Goal: Use online tool/utility

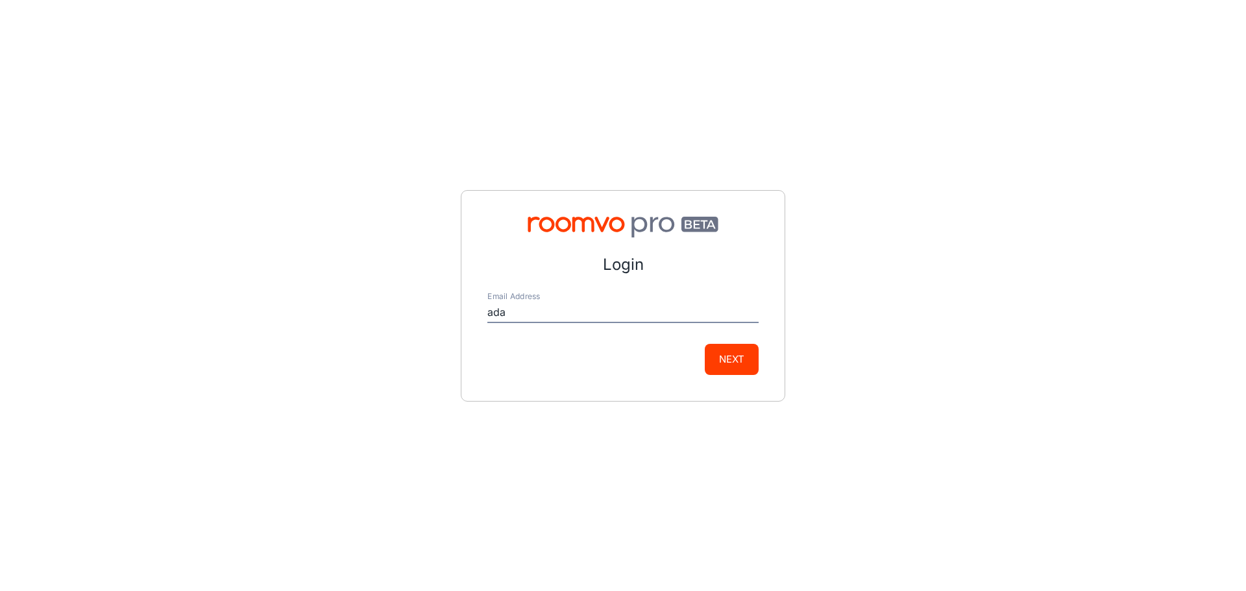
type input "[PERSON_NAME][EMAIL_ADDRESS][PERSON_NAME][DOMAIN_NAME]"
click at [720, 363] on button "Next" at bounding box center [732, 359] width 54 height 31
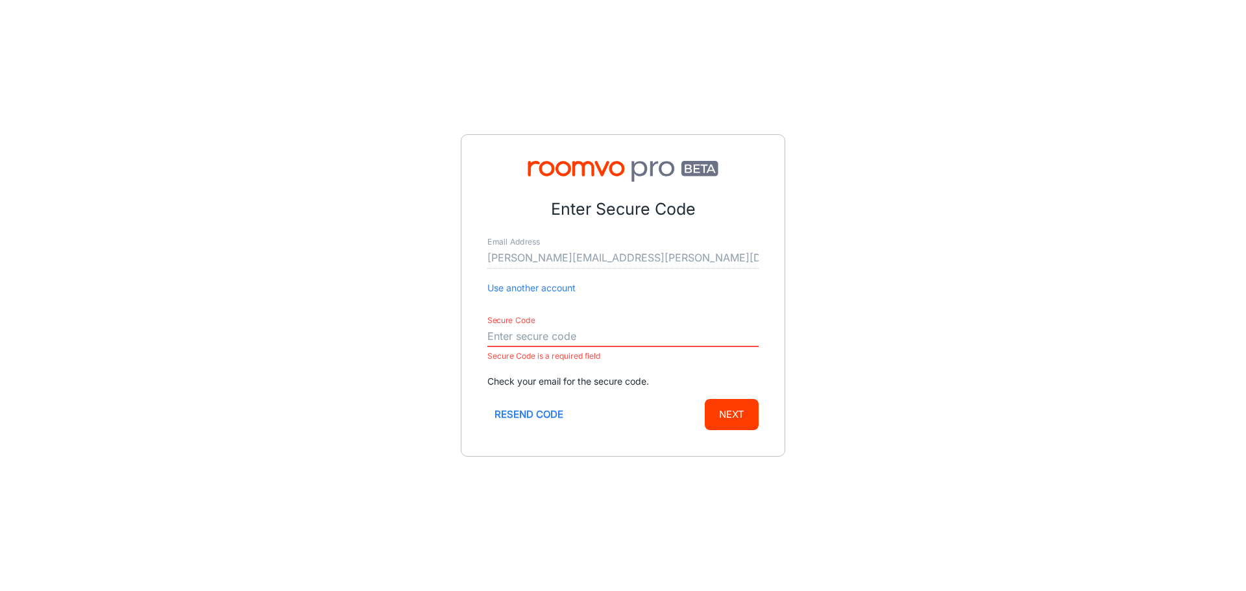
click at [510, 336] on input "Secure Code" at bounding box center [622, 336] width 271 height 21
paste input "123045"
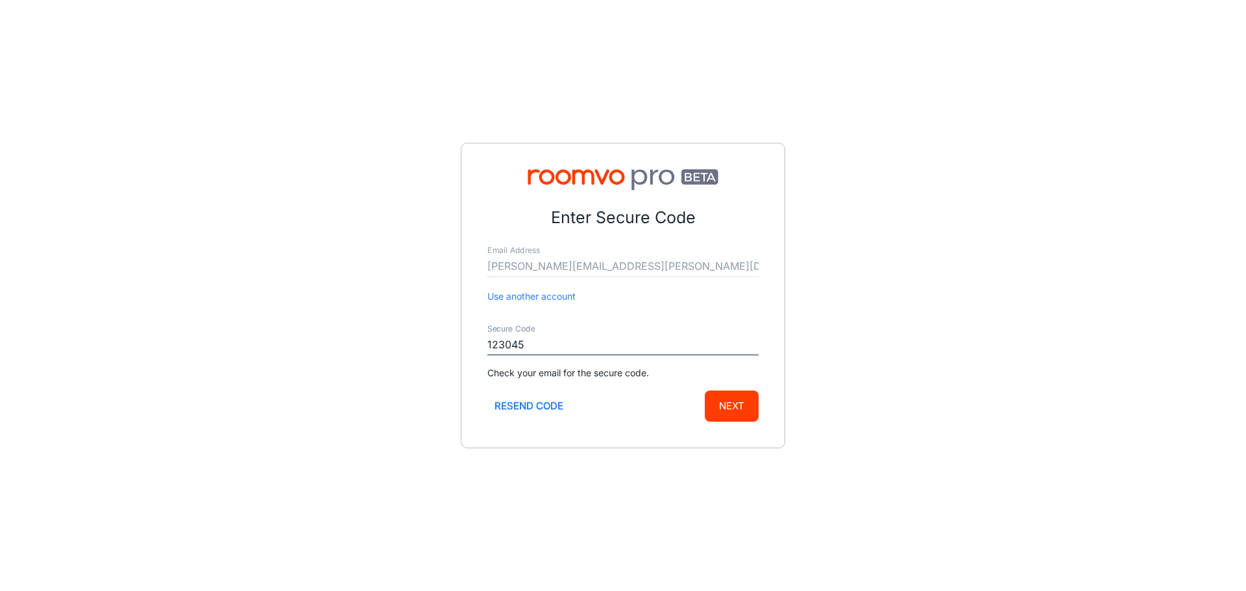
type input "123045"
click at [743, 401] on button "Next" at bounding box center [732, 406] width 54 height 31
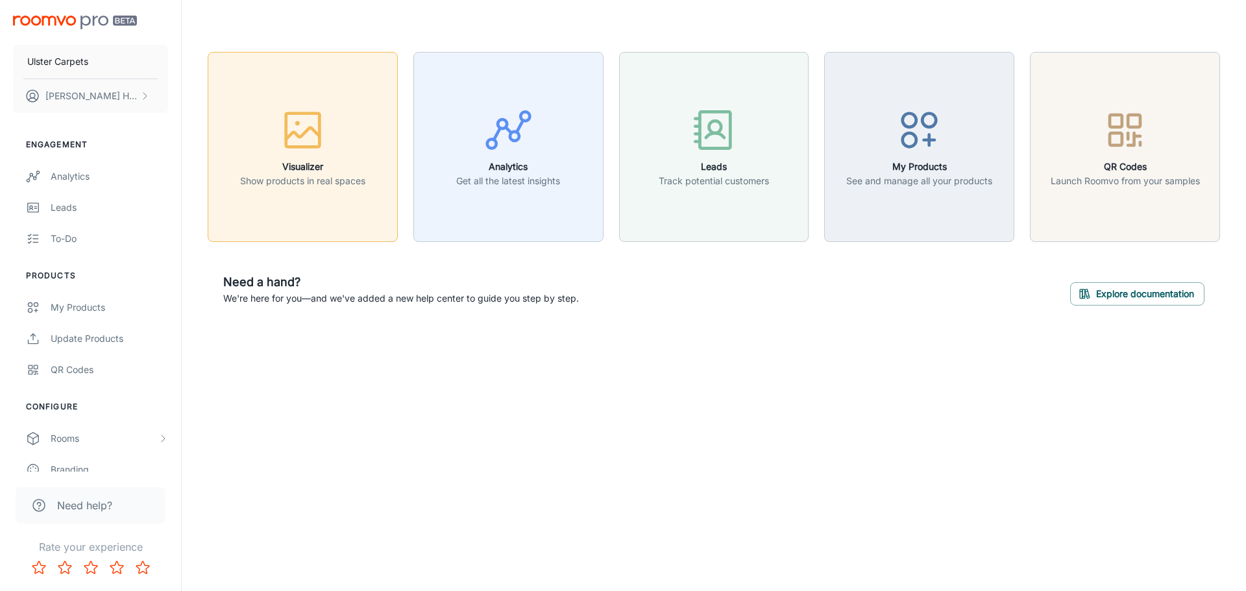
click at [309, 147] on rect "button" at bounding box center [303, 130] width 34 height 34
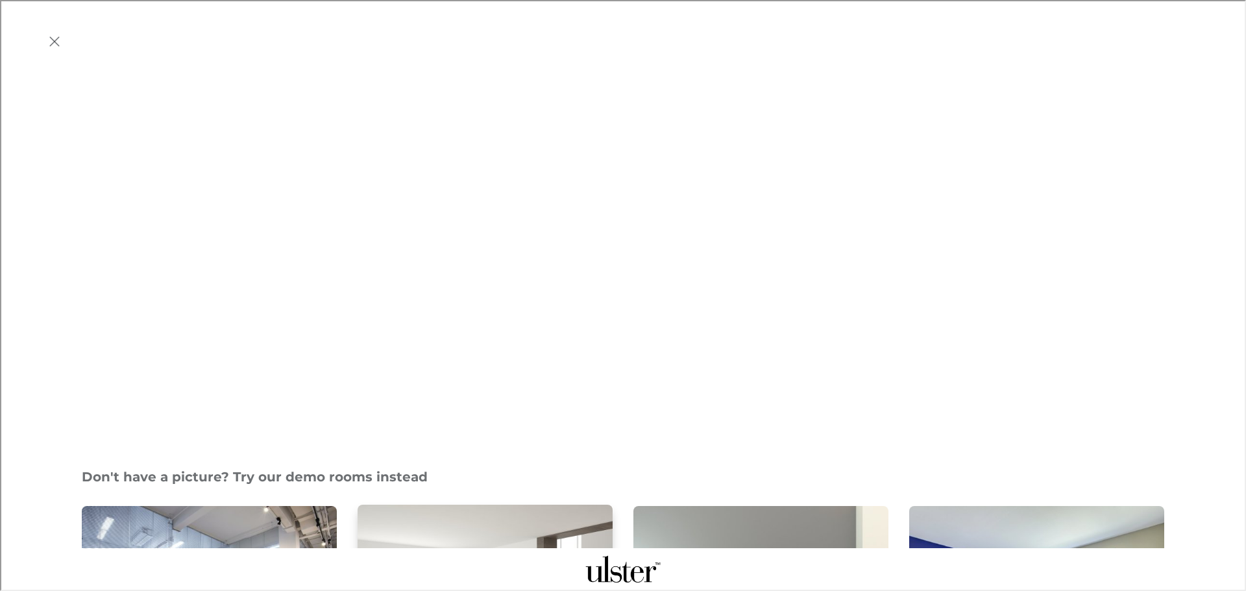
scroll to position [454, 0]
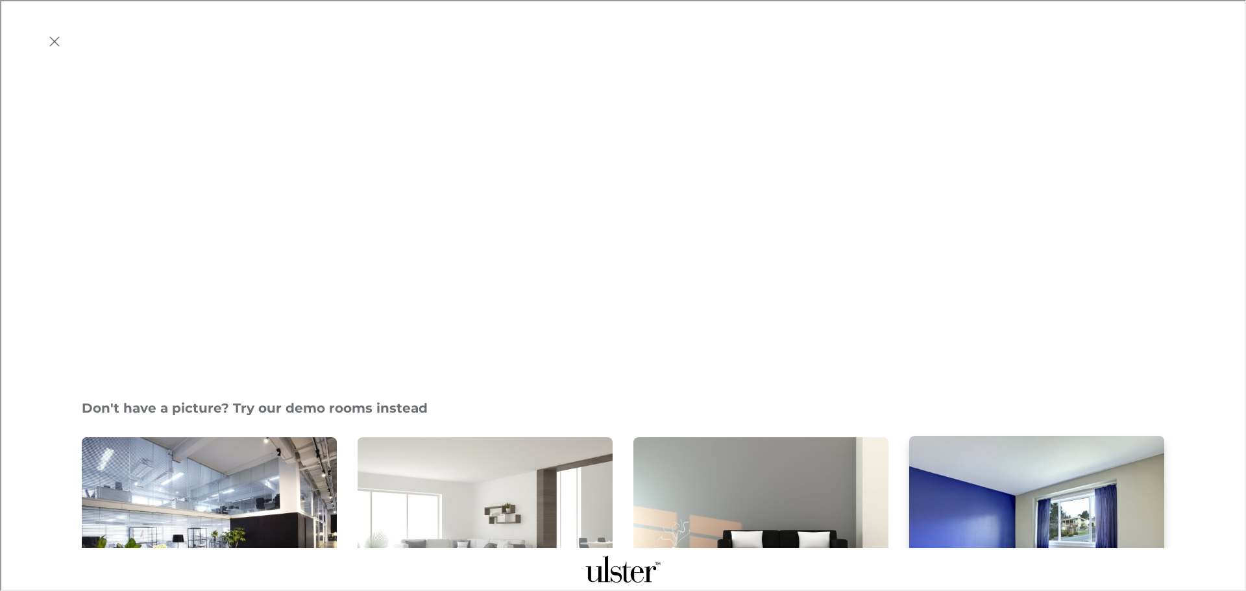
click at [986, 435] on img "Bedroom" at bounding box center [1037, 532] width 258 height 195
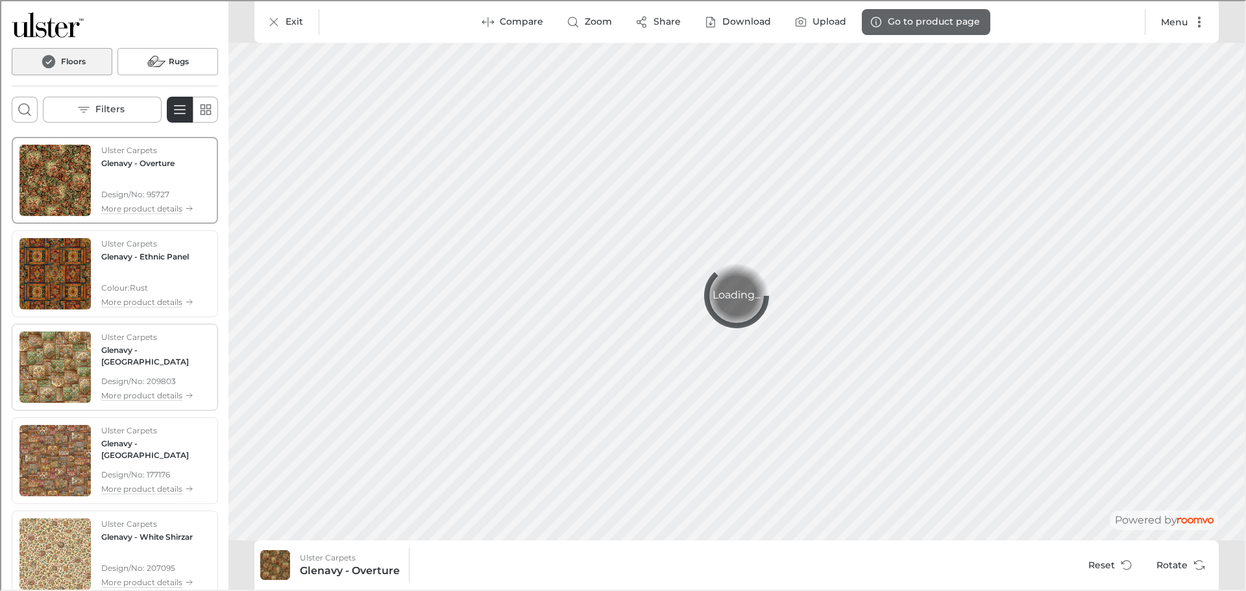
click at [49, 363] on img "See Glenavy - Siranda in the room" at bounding box center [53, 365] width 71 height 71
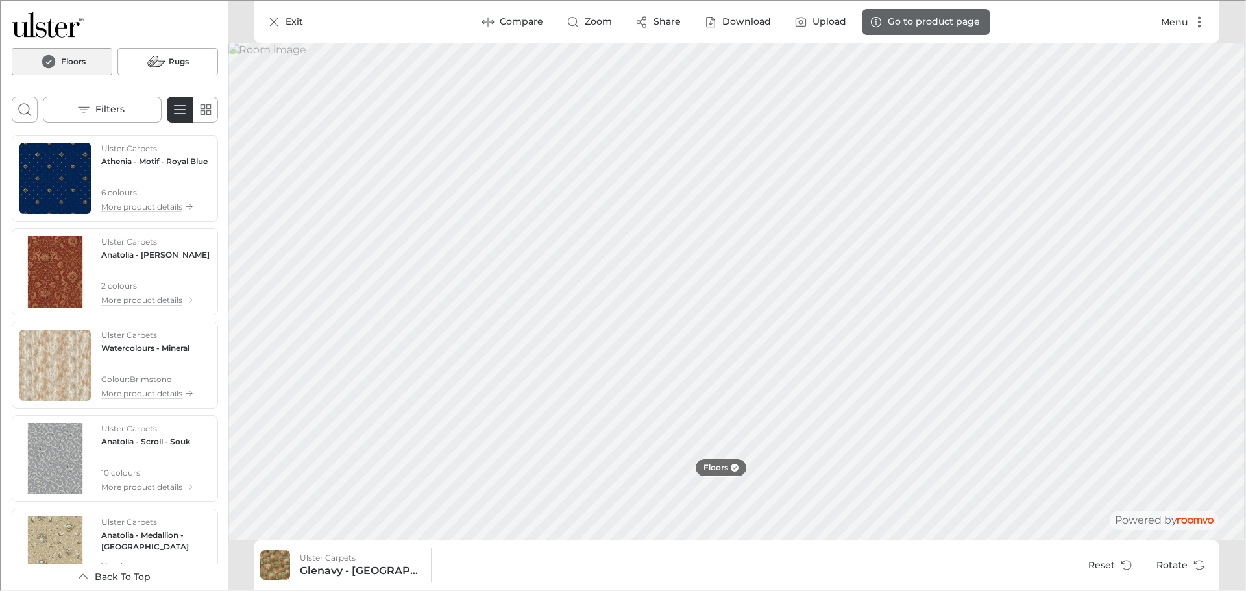
scroll to position [1909, 0]
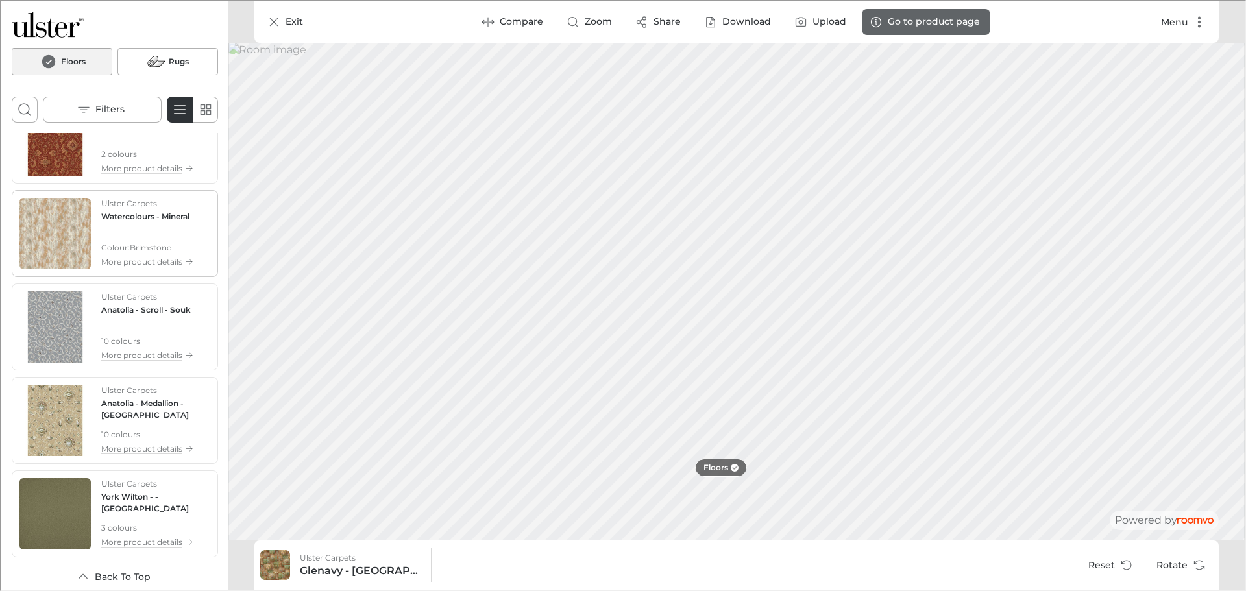
click at [53, 239] on img "See Watercolours - Mineral in the room" at bounding box center [53, 232] width 71 height 71
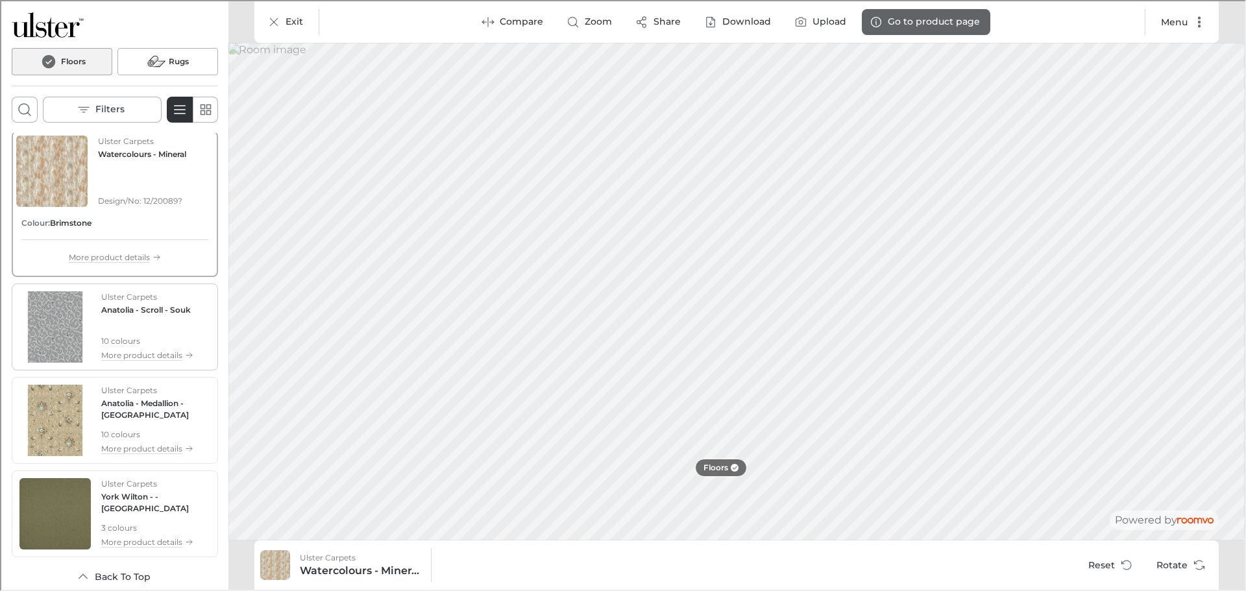
click at [54, 293] on img "See Anatolia - Scroll in the room" at bounding box center [53, 325] width 71 height 71
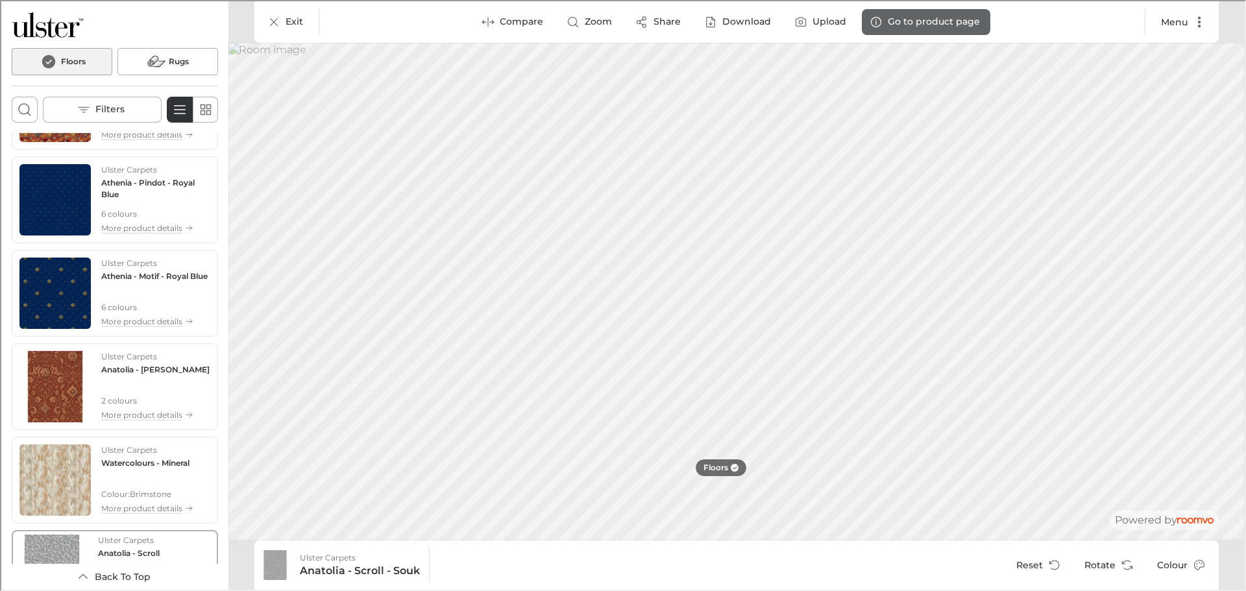
scroll to position [1631, 0]
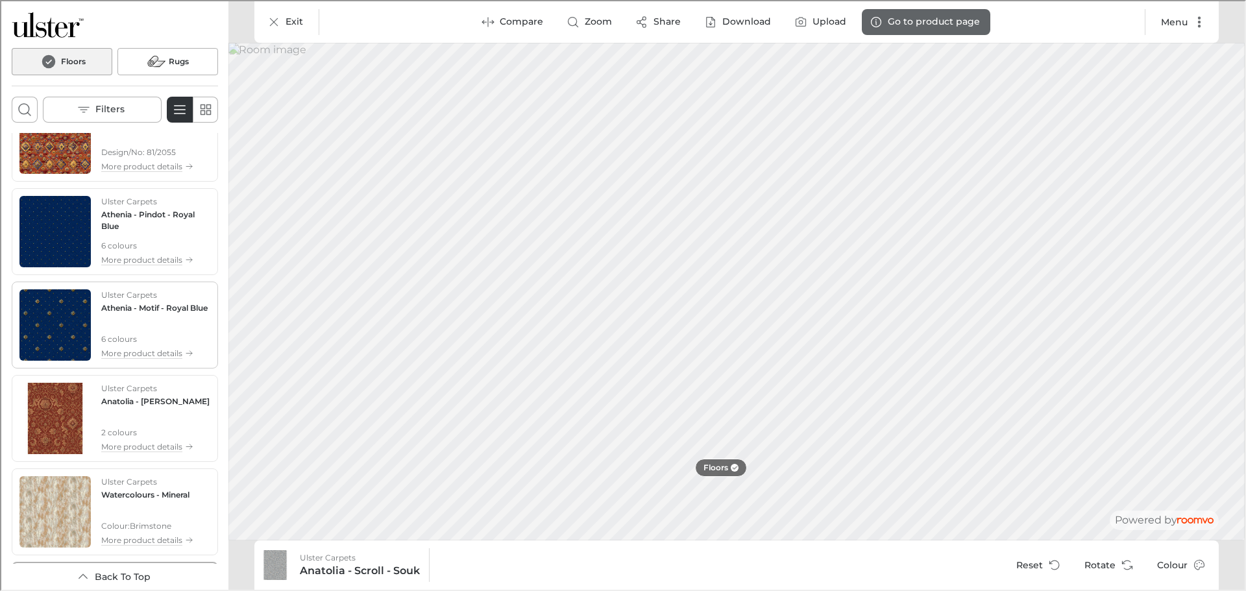
click at [44, 331] on img "See Athenia - Motif in the room" at bounding box center [53, 323] width 71 height 71
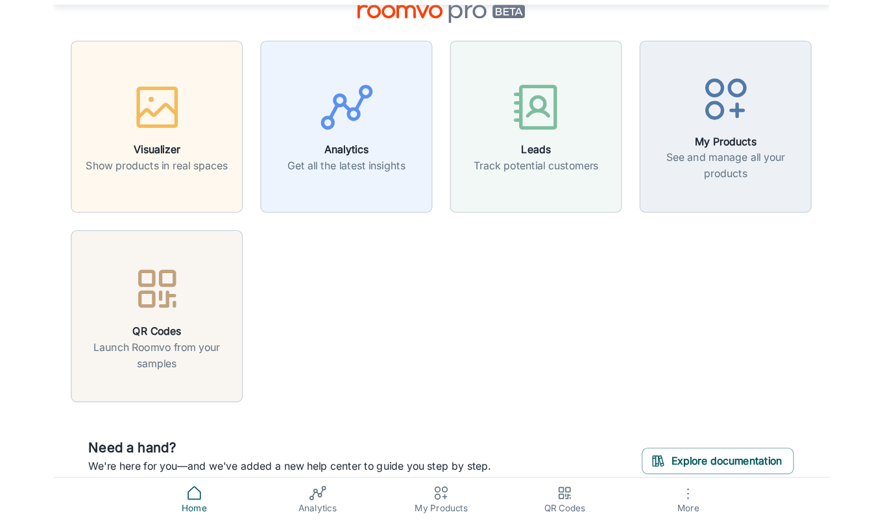
scroll to position [0, 0]
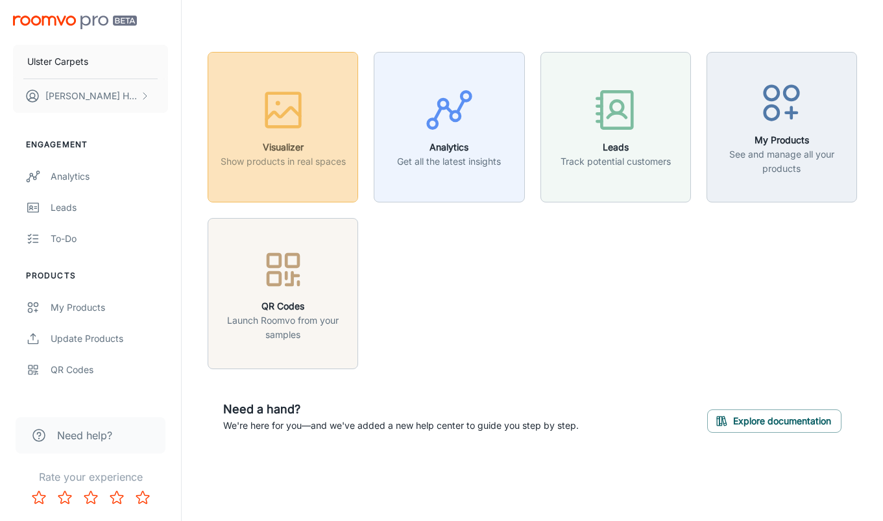
click at [275, 121] on icon "button" at bounding box center [283, 110] width 49 height 49
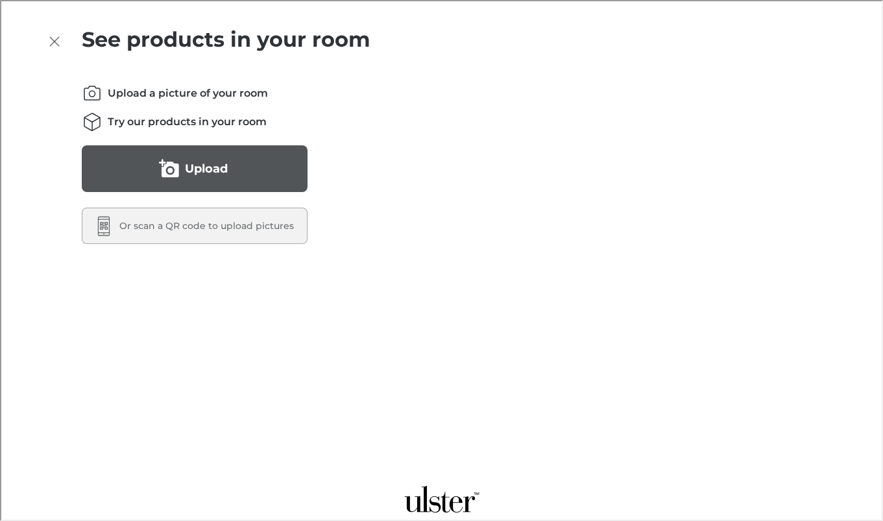
click at [229, 157] on button "Upload" at bounding box center [193, 167] width 226 height 47
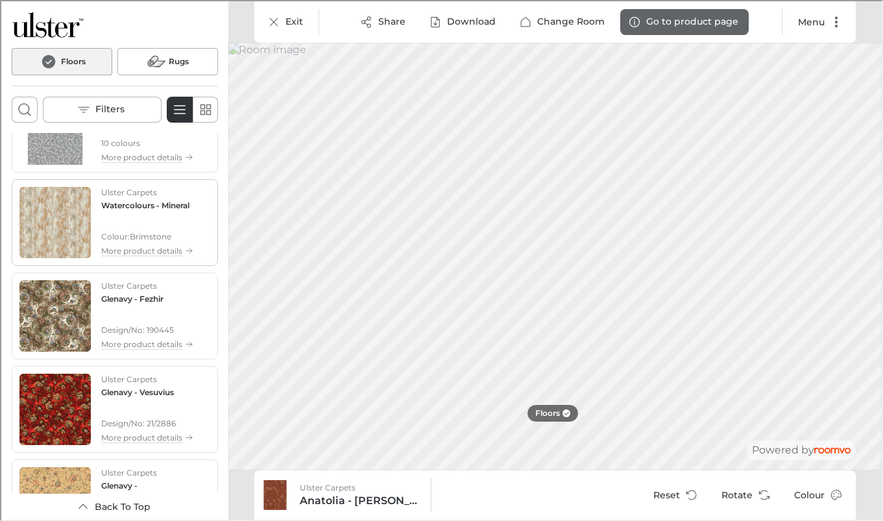
scroll to position [324, 0]
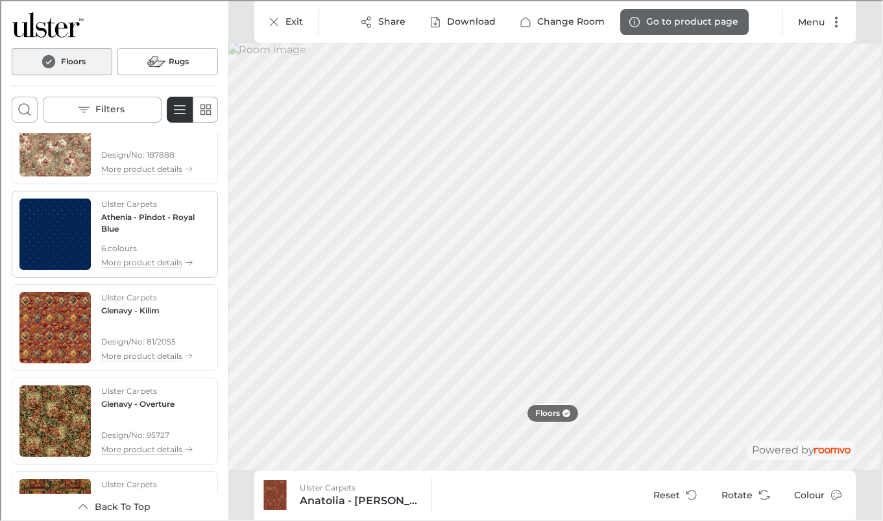
click at [62, 247] on img "See Athenia - Pindot in the room" at bounding box center [53, 232] width 71 height 71
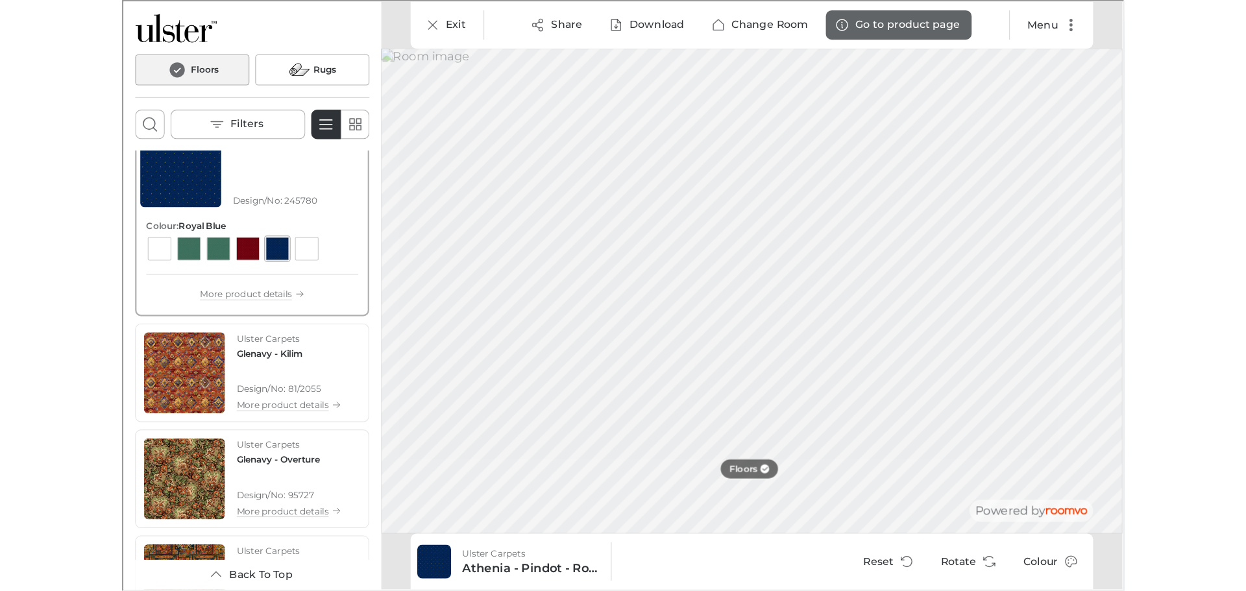
scroll to position [888, 0]
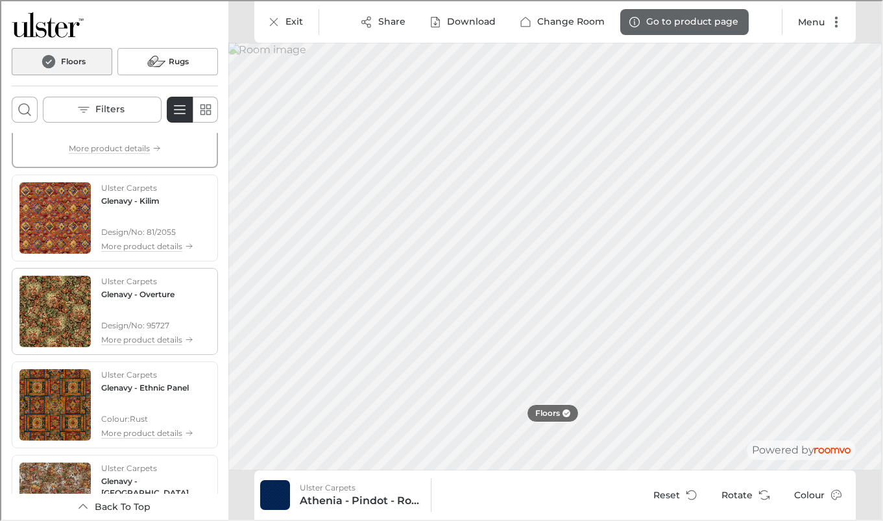
click at [69, 297] on img "See Glenavy - Overture in the room" at bounding box center [53, 310] width 71 height 71
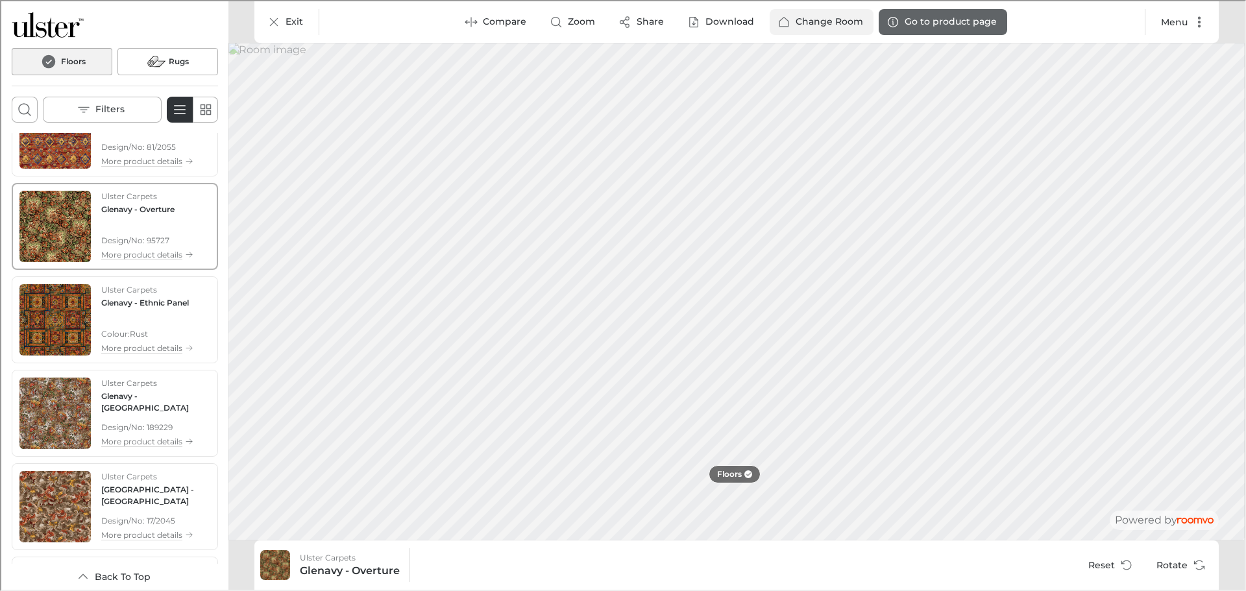
click at [825, 22] on p "Change Room" at bounding box center [827, 20] width 67 height 13
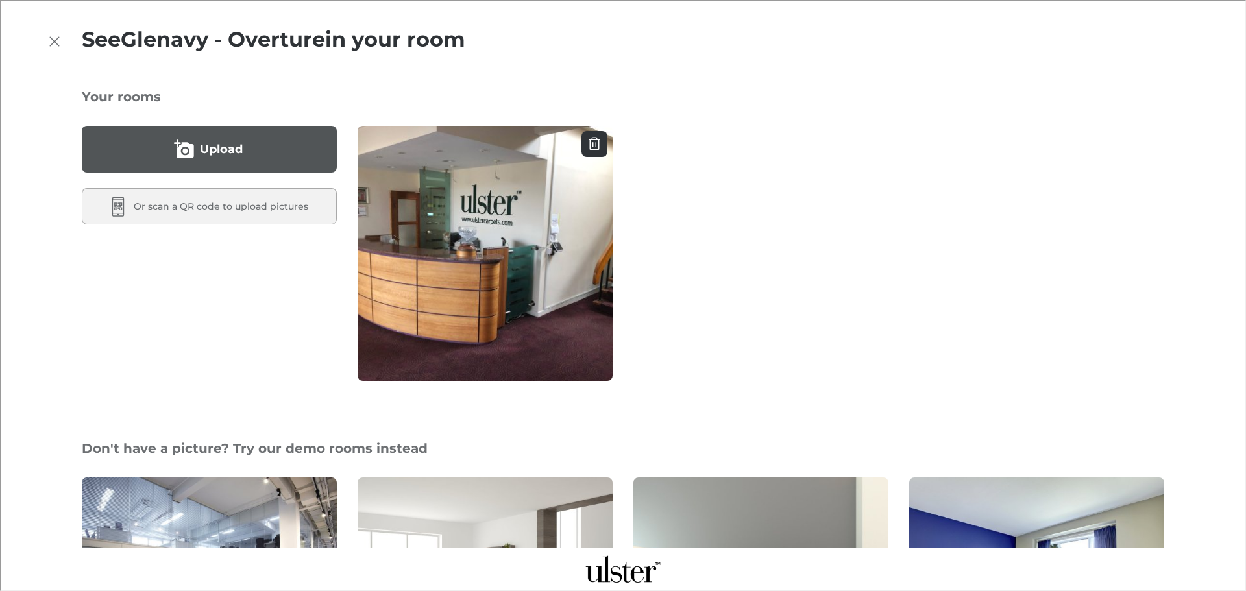
click at [229, 156] on label "Upload" at bounding box center [220, 148] width 43 height 21
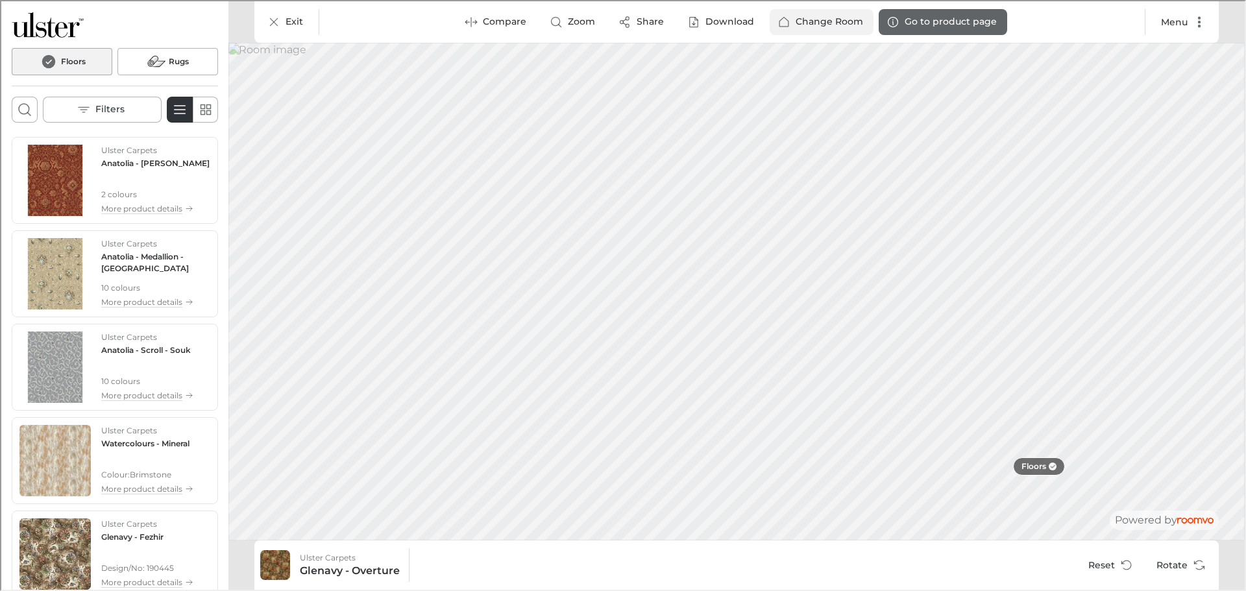
click at [819, 19] on p "Change Room" at bounding box center [827, 20] width 67 height 13
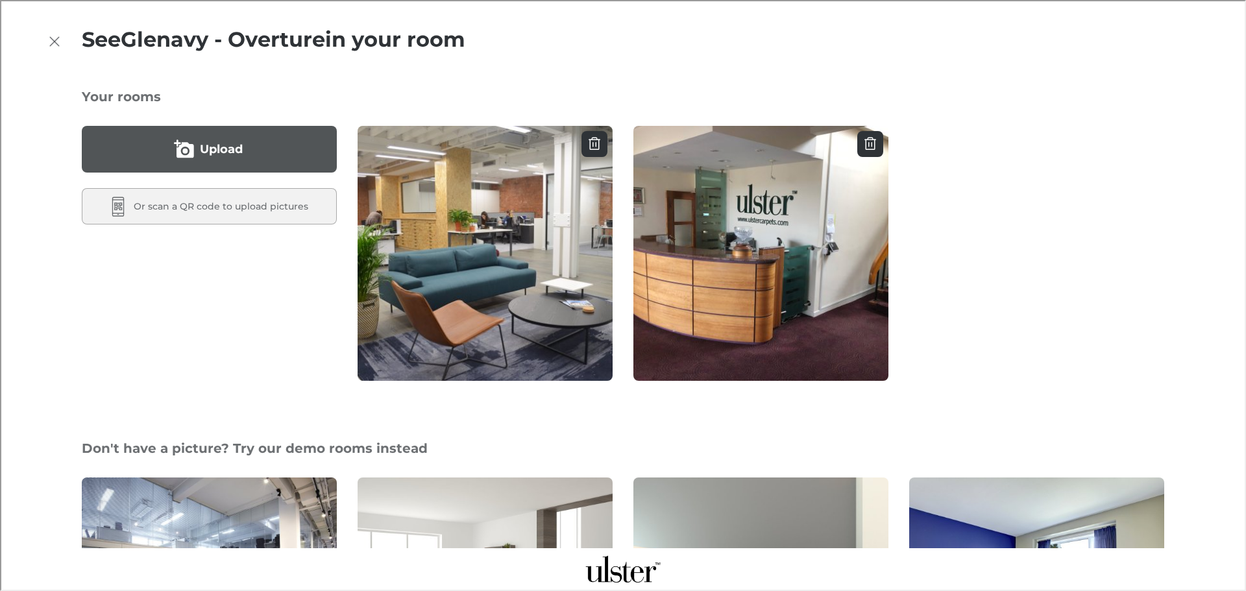
click at [191, 144] on button "Upload" at bounding box center [207, 148] width 255 height 47
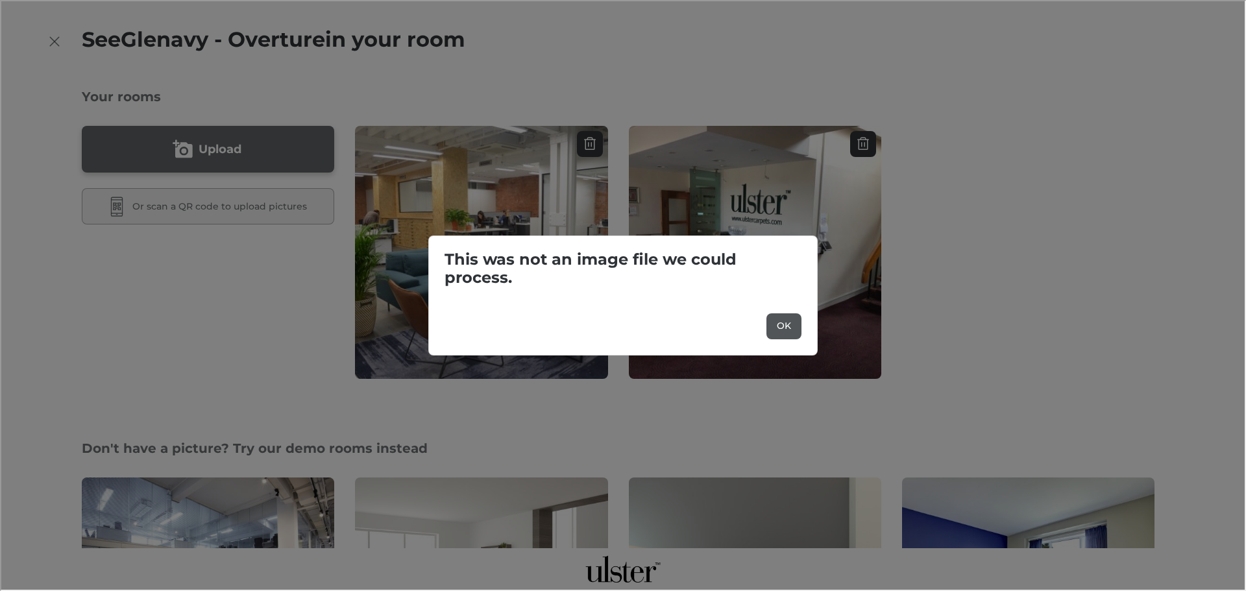
click at [786, 328] on p "OK" at bounding box center [783, 325] width 14 height 13
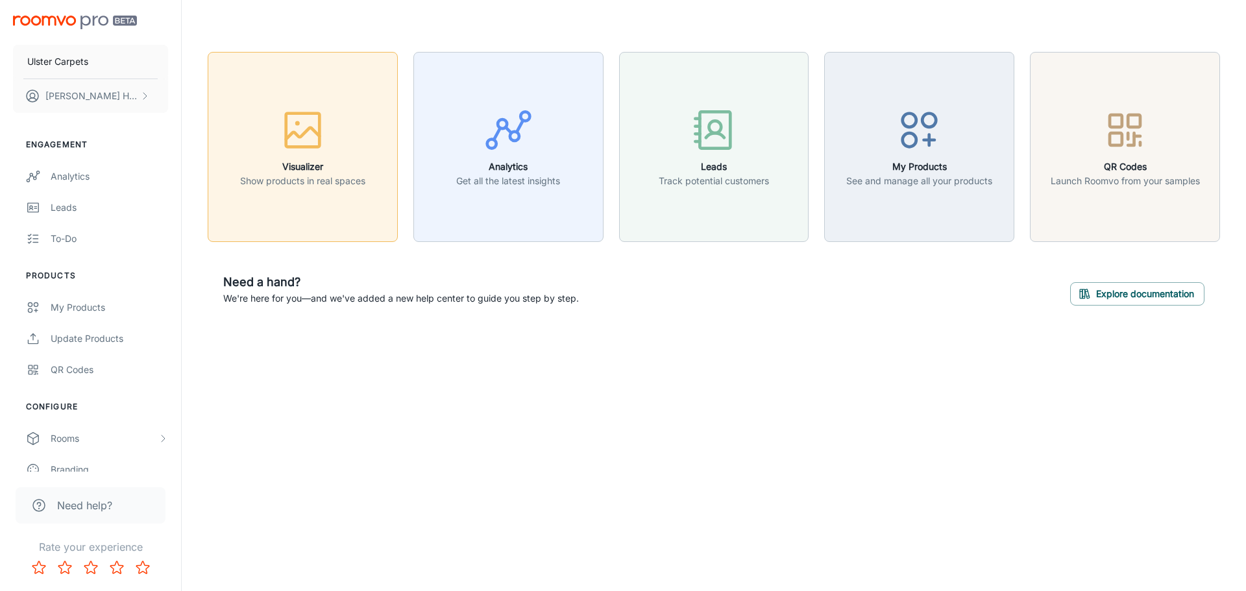
click at [325, 154] on div "button" at bounding box center [302, 133] width 125 height 54
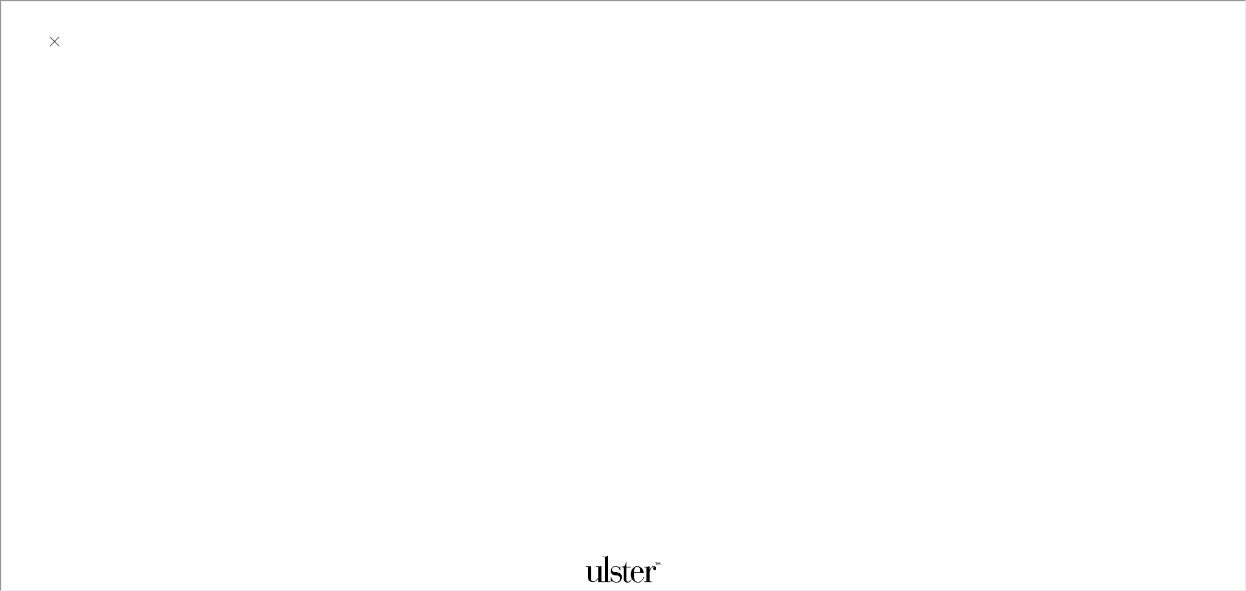
scroll to position [0, 0]
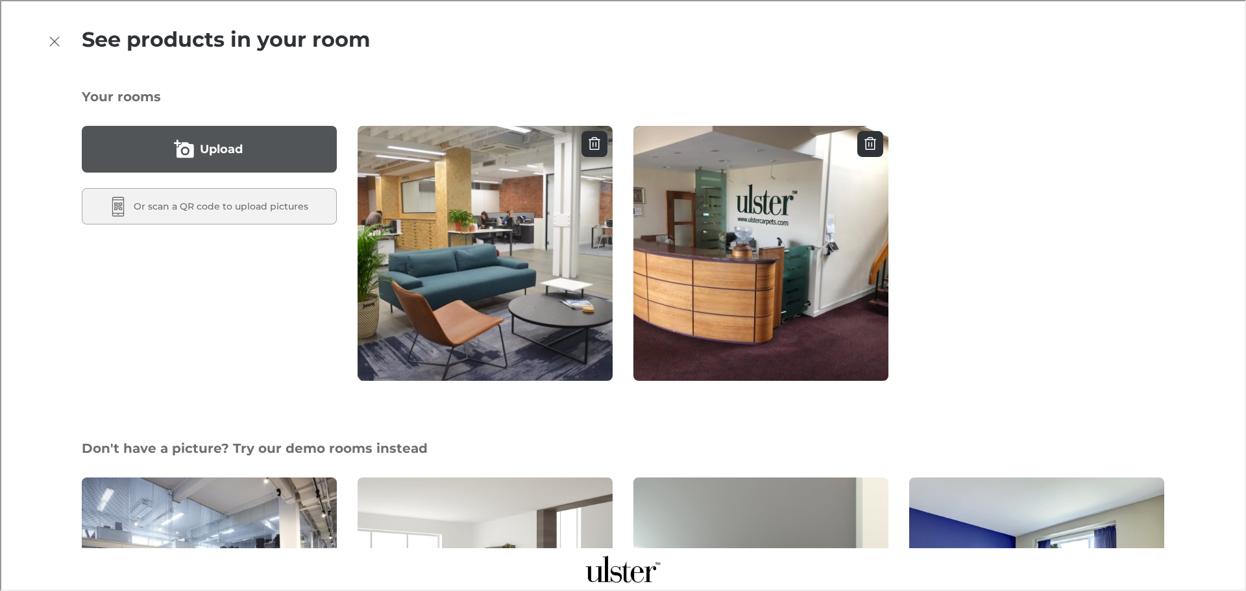
click at [234, 149] on label "Upload" at bounding box center [220, 148] width 43 height 21
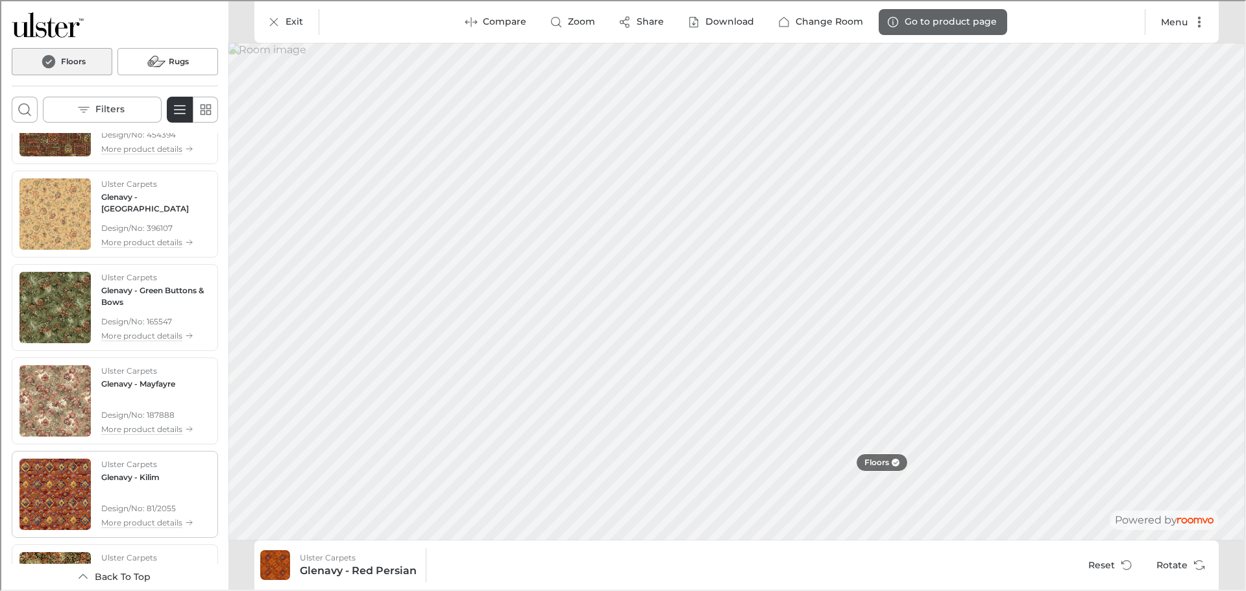
scroll to position [1298, 0]
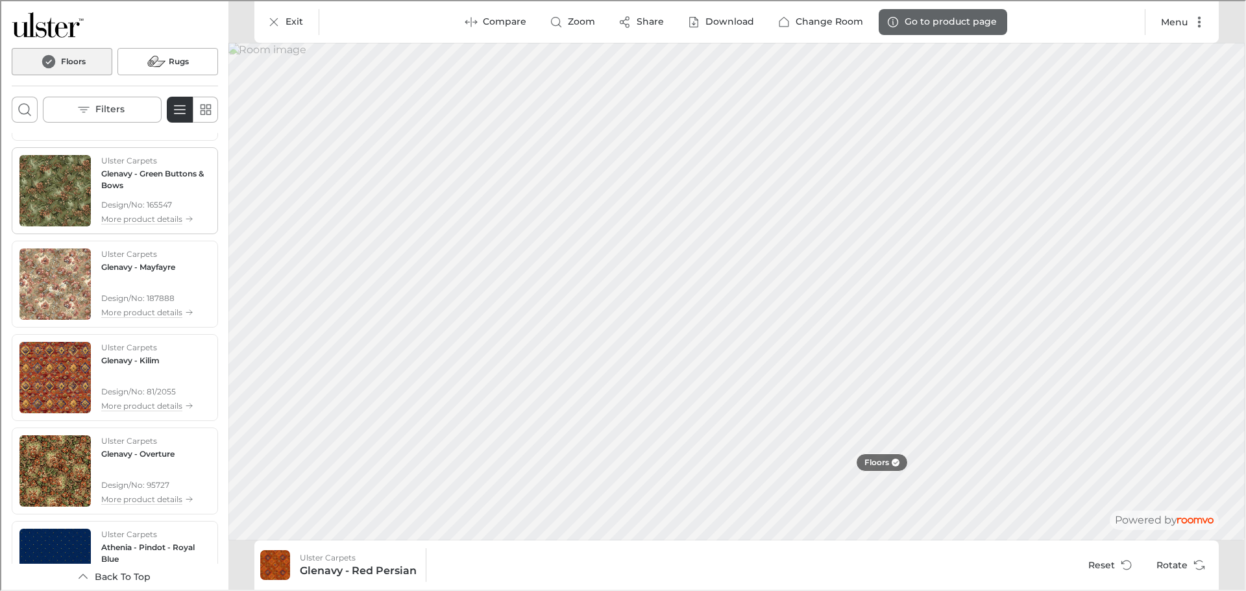
click at [64, 200] on img "See Glenavy - Green Buttons & Bows in the room" at bounding box center [53, 189] width 71 height 71
click at [65, 279] on img "See Glenavy - Mayfayre in the room" at bounding box center [53, 282] width 71 height 71
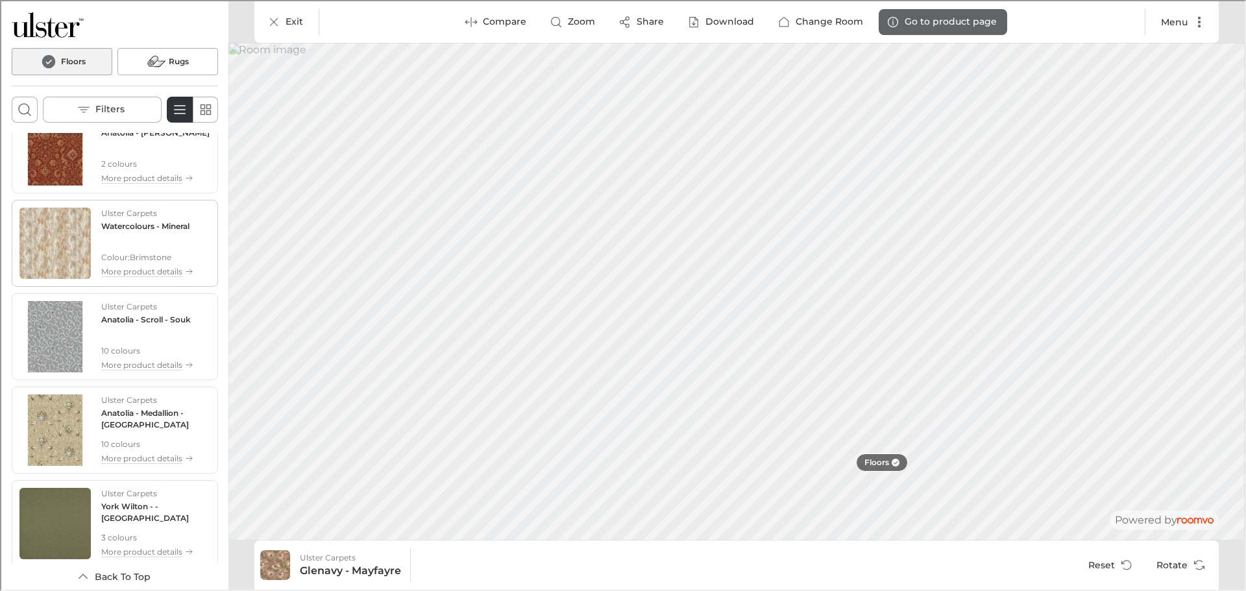
scroll to position [1909, 0]
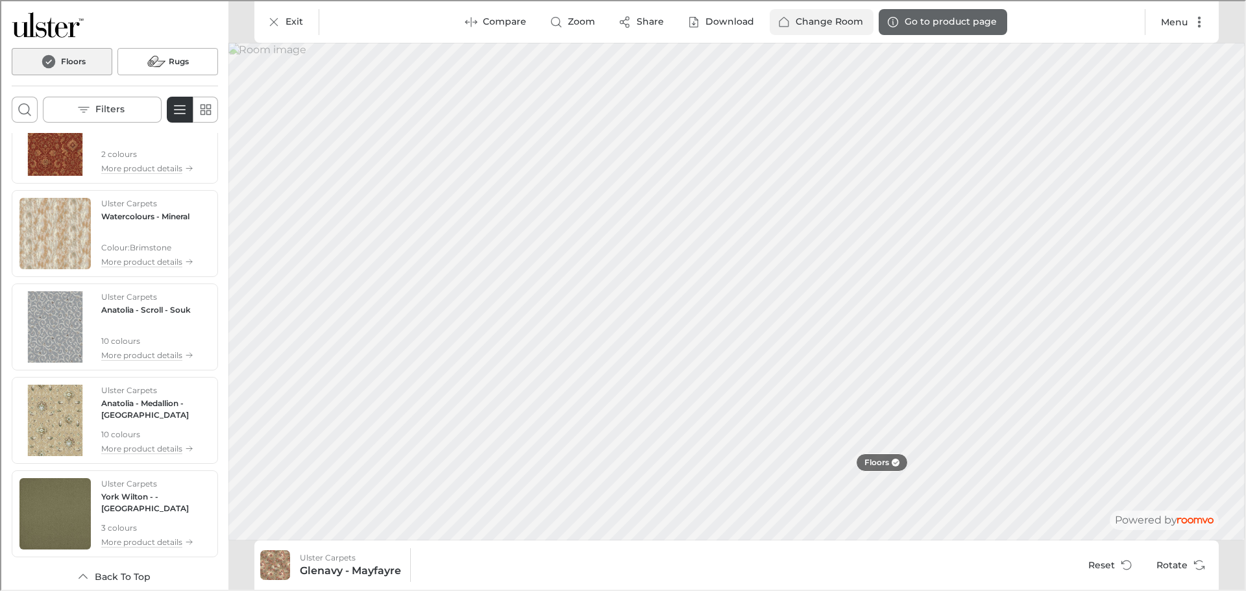
click at [800, 19] on p "Change Room" at bounding box center [827, 20] width 67 height 13
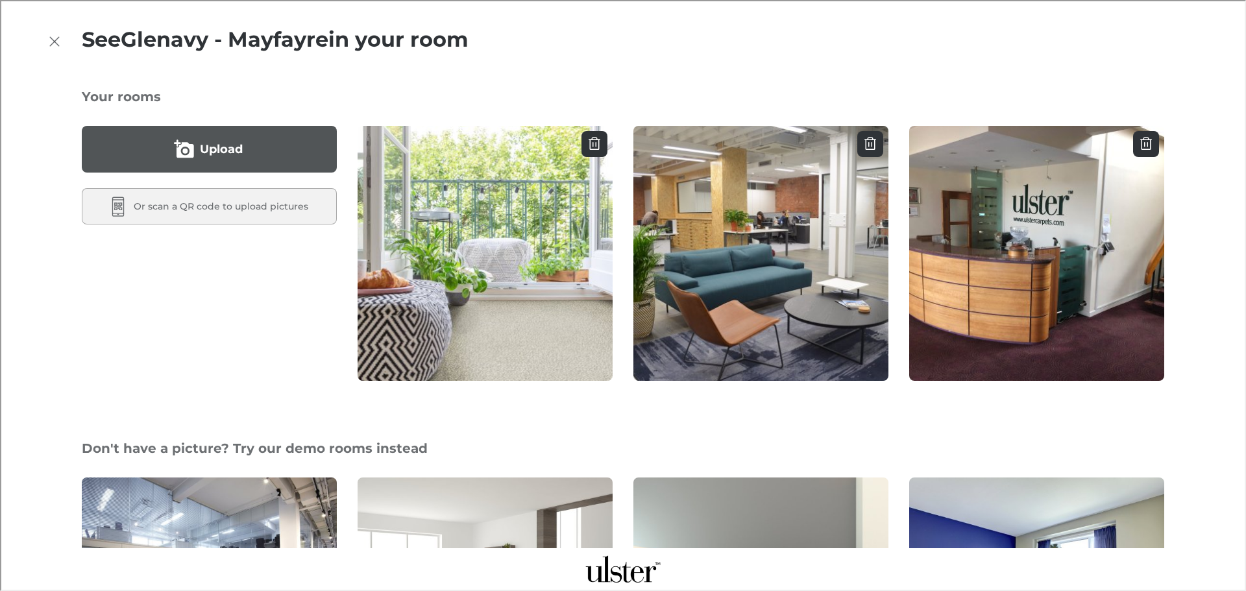
click at [253, 143] on button "Upload" at bounding box center [207, 148] width 255 height 47
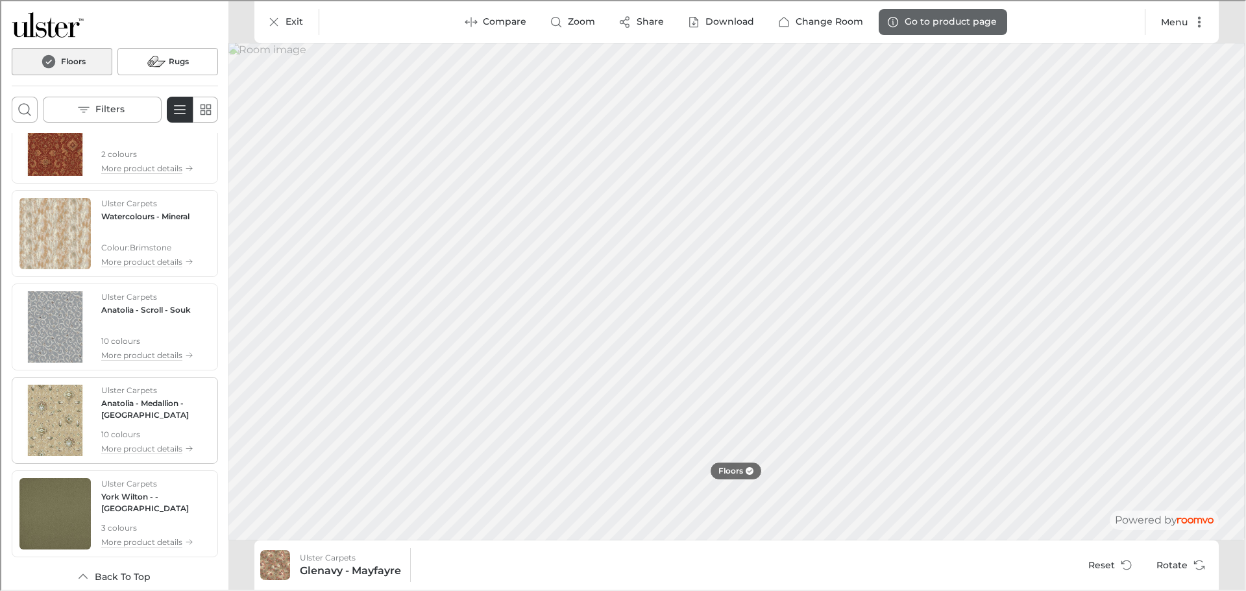
click at [49, 424] on img "See Anatolia - Medallion in the room" at bounding box center [53, 419] width 71 height 71
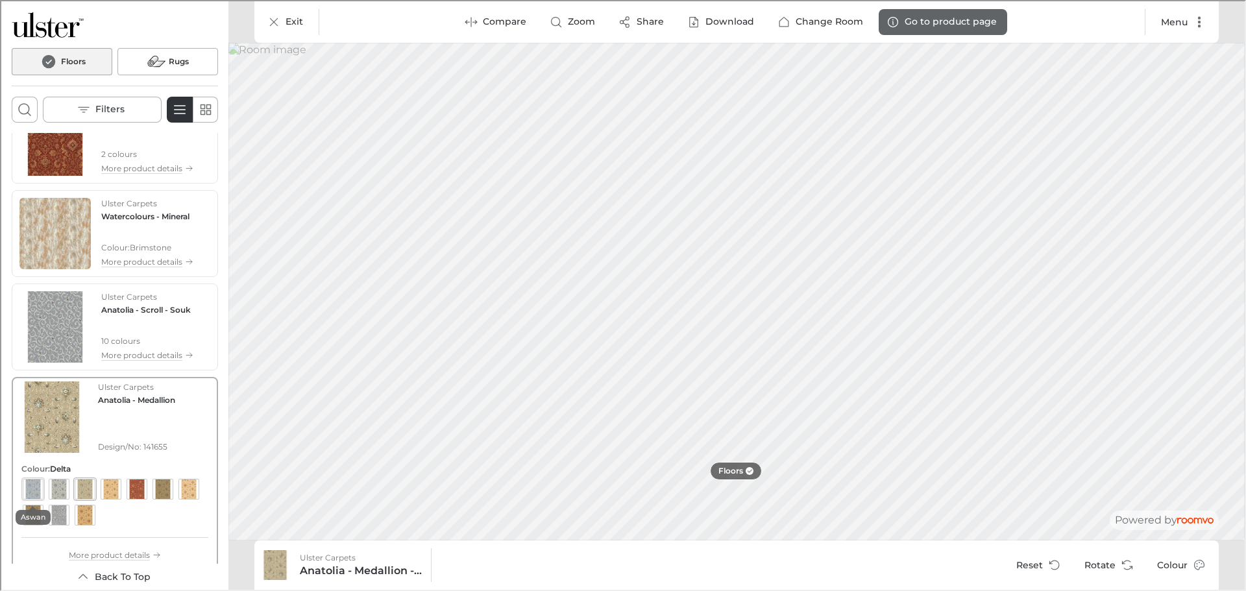
click at [32, 485] on div "View color format Aswan" at bounding box center [31, 488] width 21 height 21
click at [134, 492] on div "View color format Fez" at bounding box center [135, 488] width 21 height 21
click at [1199, 26] on icon "More actions" at bounding box center [1198, 21] width 3 height 11
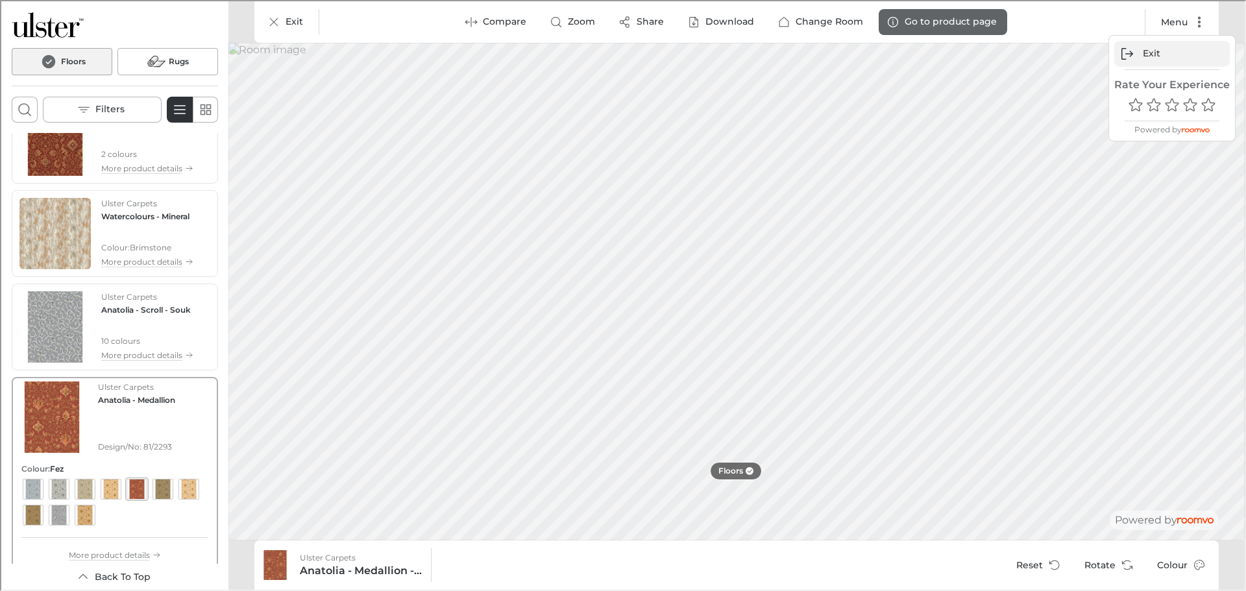
click at [1146, 49] on p "Exit" at bounding box center [1151, 52] width 18 height 13
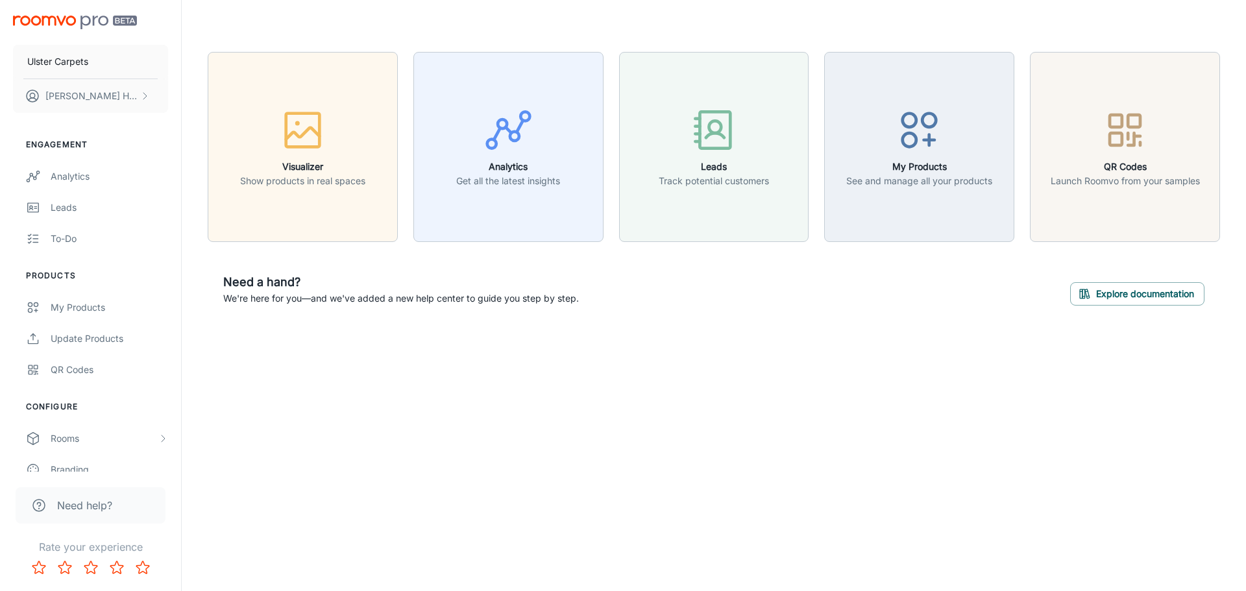
drag, startPoint x: 646, startPoint y: 367, endPoint x: 456, endPoint y: 350, distance: 190.3
click at [645, 367] on div "Visualizer Show products in real spaces Analytics Get all the latest insights L…" at bounding box center [714, 186] width 1064 height 373
click at [127, 95] on button "[PERSON_NAME]" at bounding box center [90, 96] width 155 height 34
click at [201, 121] on li "Log out" at bounding box center [202, 117] width 69 height 22
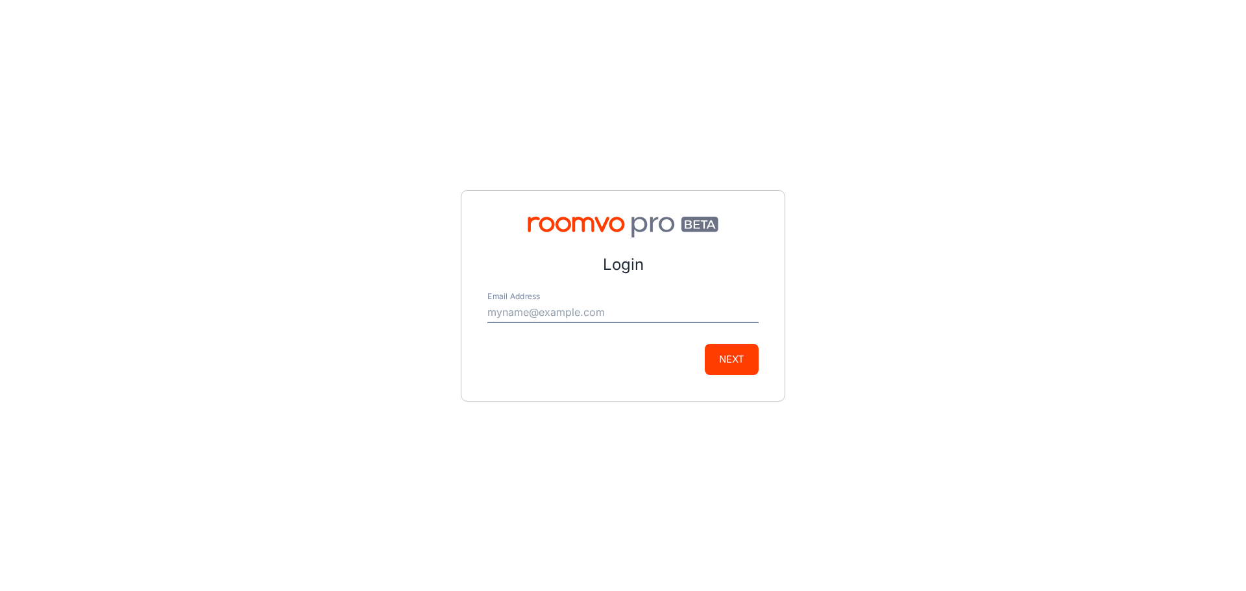
click at [264, 174] on div "Login Email Address Next" at bounding box center [623, 295] width 1246 height 591
